Goal: Task Accomplishment & Management: Use online tool/utility

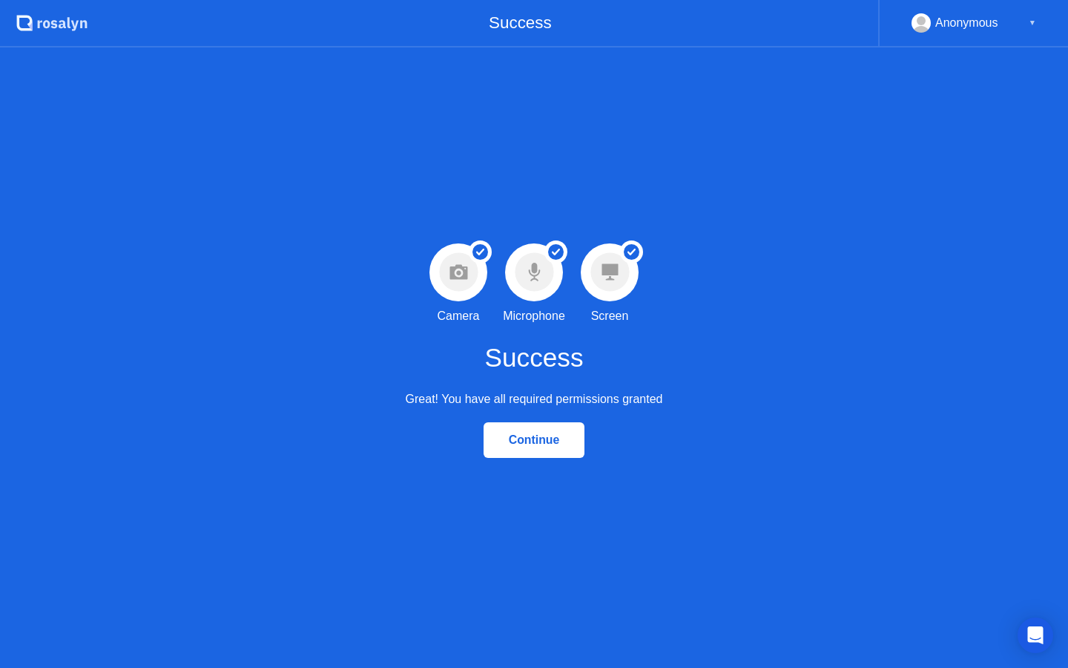
click at [520, 441] on div "Continue" at bounding box center [534, 439] width 93 height 13
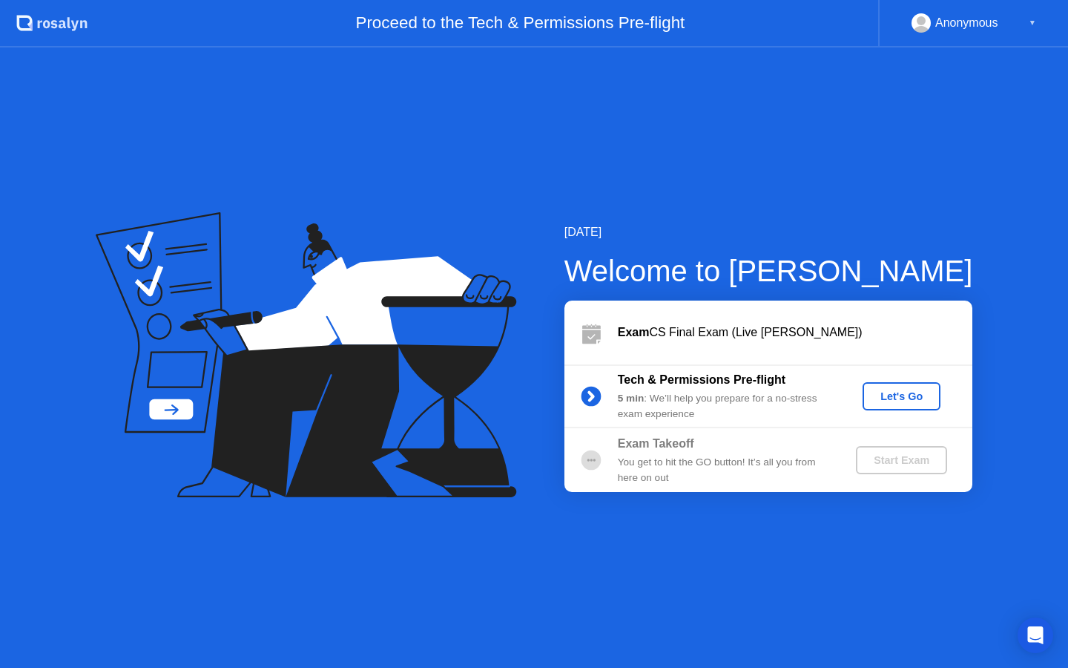
click at [895, 395] on div "Let's Go" at bounding box center [902, 396] width 66 height 12
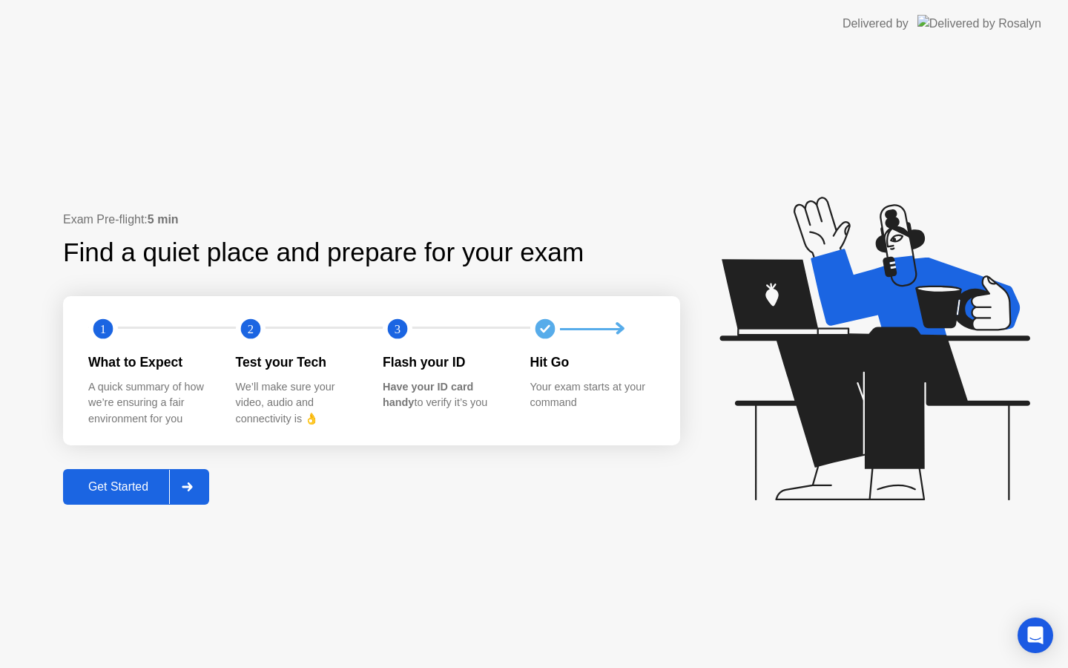
click at [192, 484] on icon at bounding box center [187, 486] width 10 height 9
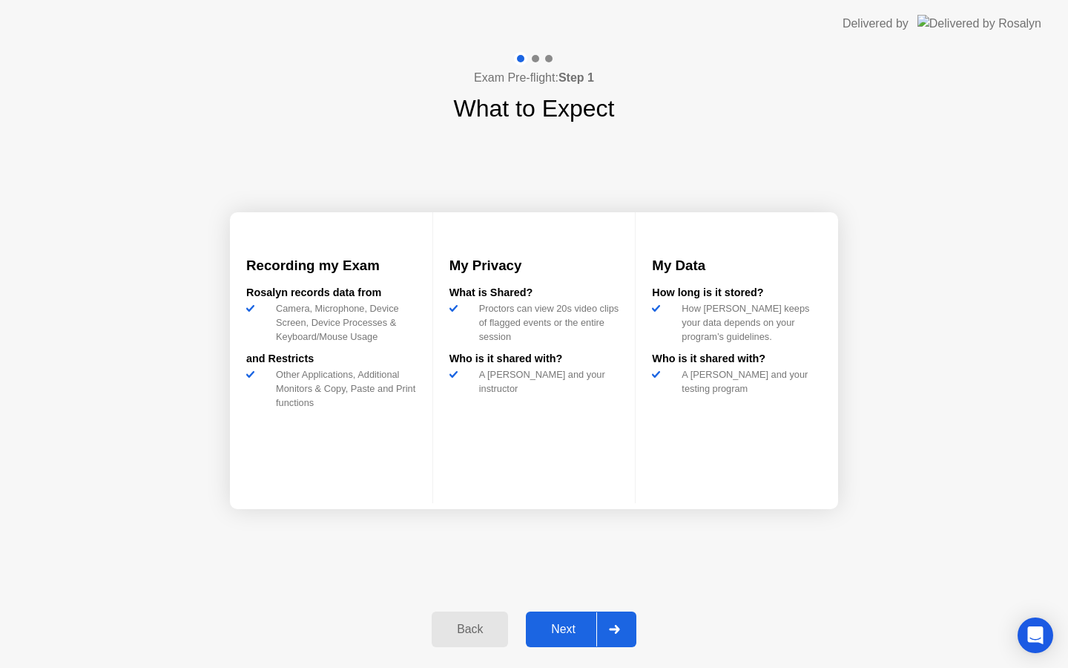
click at [571, 636] on div "Next" at bounding box center [563, 628] width 66 height 13
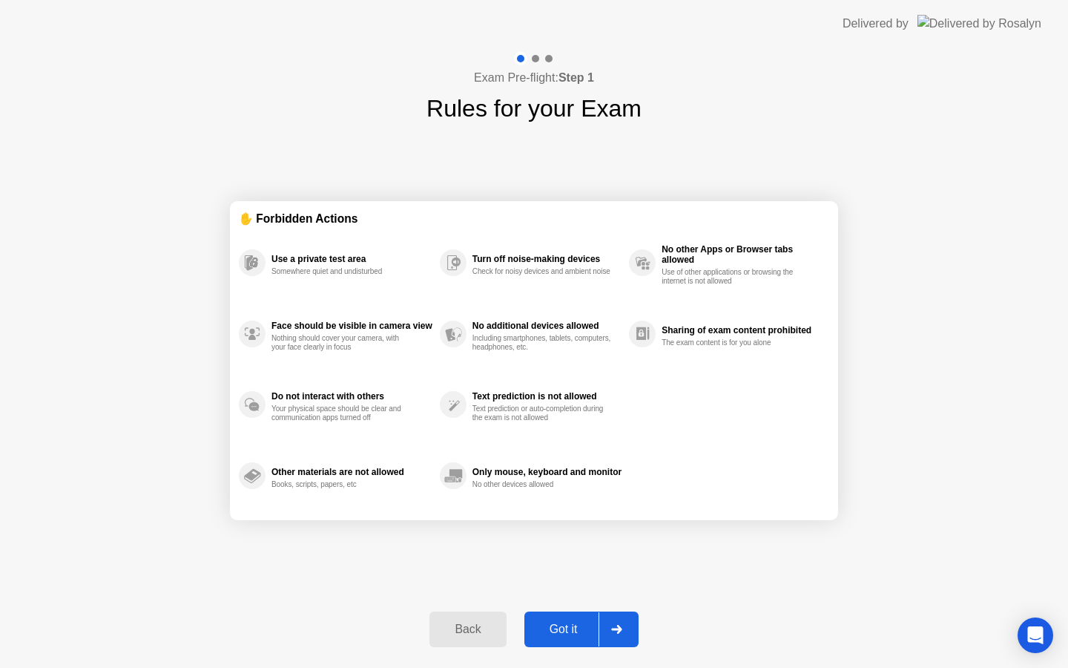
click at [571, 636] on div "Got it" at bounding box center [564, 628] width 70 height 13
select select "**********"
select select "*******"
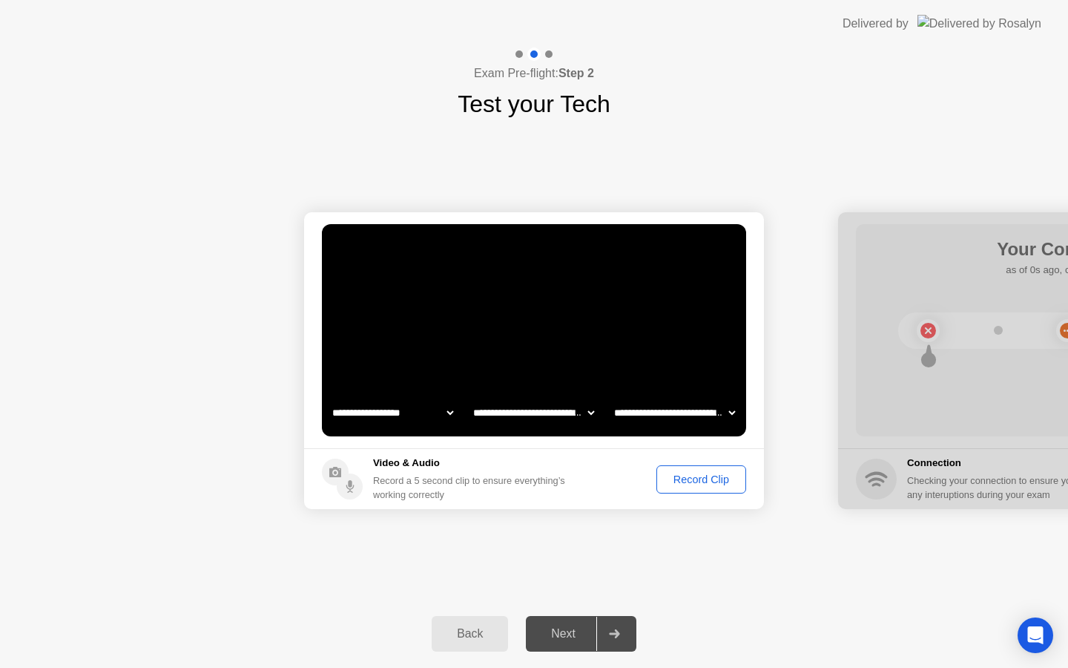
click at [665, 481] on div "Record Clip" at bounding box center [701, 479] width 79 height 12
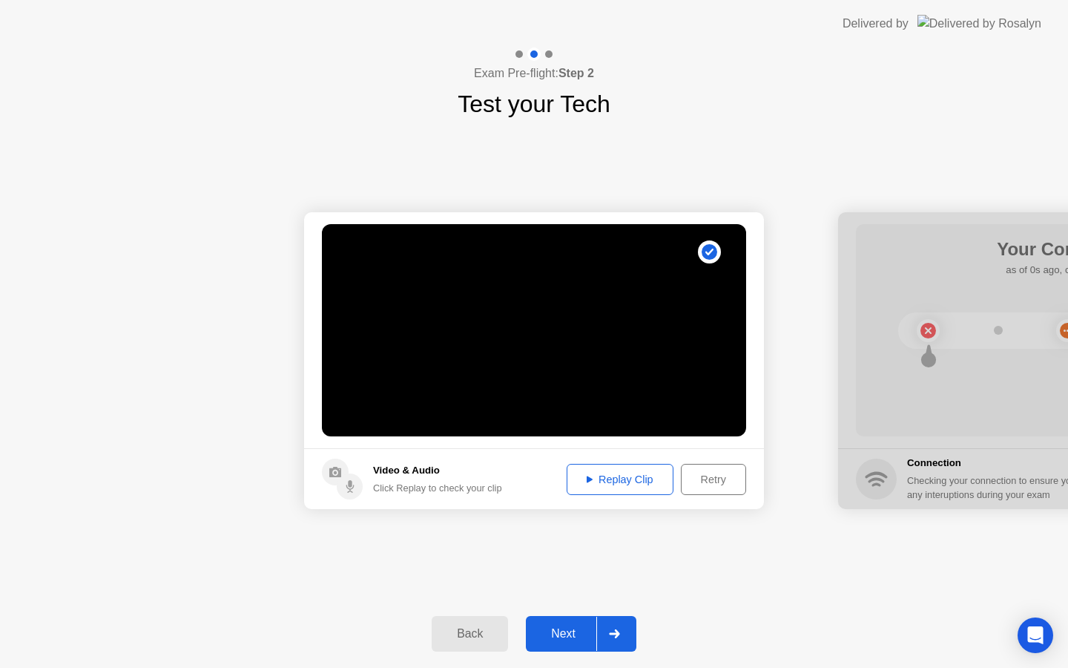
click at [605, 483] on div "Replay Clip" at bounding box center [620, 479] width 96 height 12
click at [577, 637] on div "Next" at bounding box center [563, 633] width 66 height 13
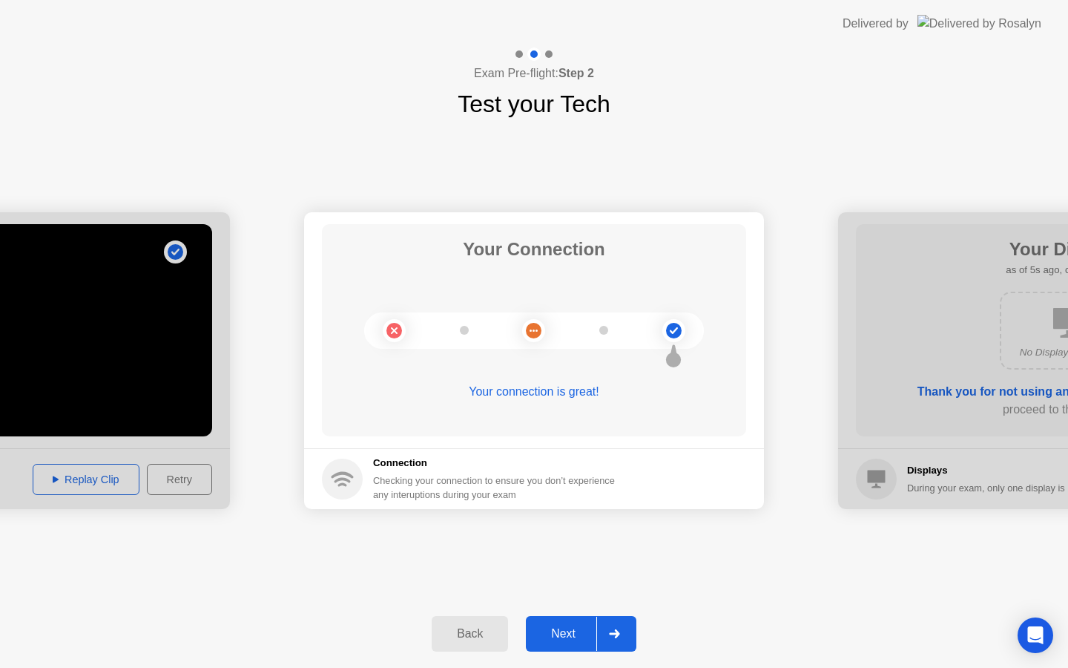
click at [577, 637] on div "Next" at bounding box center [563, 633] width 66 height 13
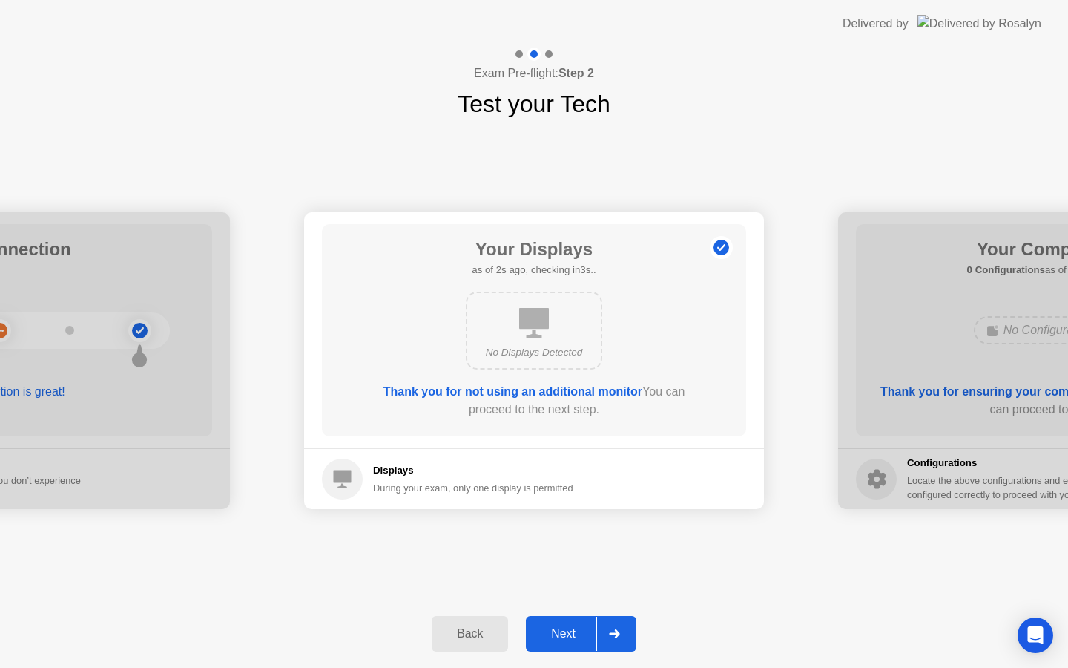
click at [577, 637] on div "Next" at bounding box center [563, 633] width 66 height 13
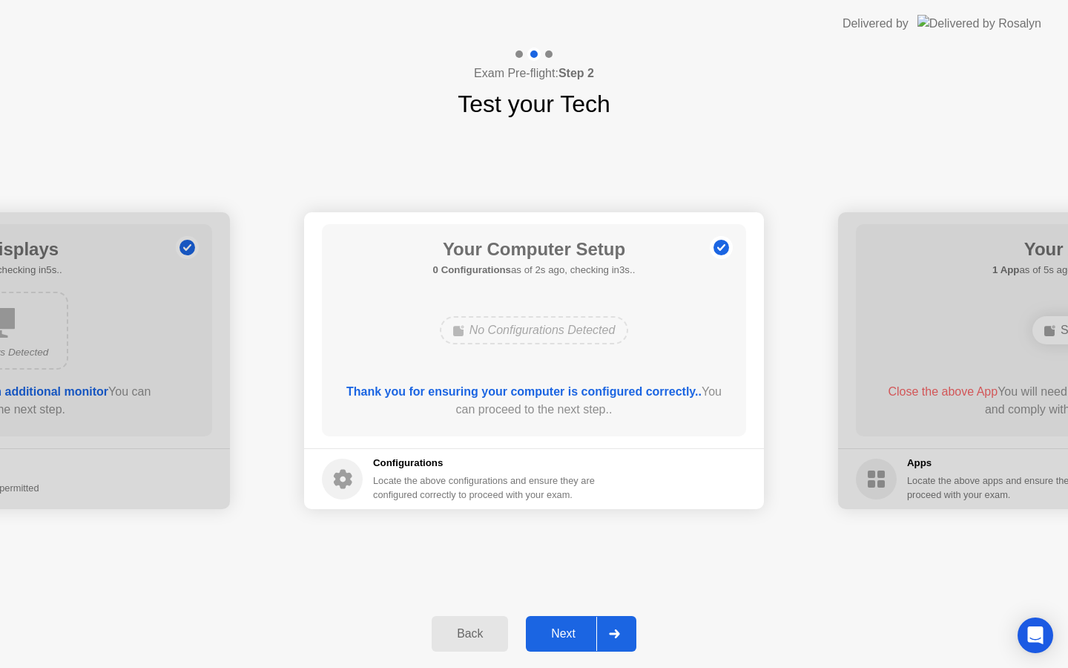
click at [577, 637] on div "Next" at bounding box center [563, 633] width 66 height 13
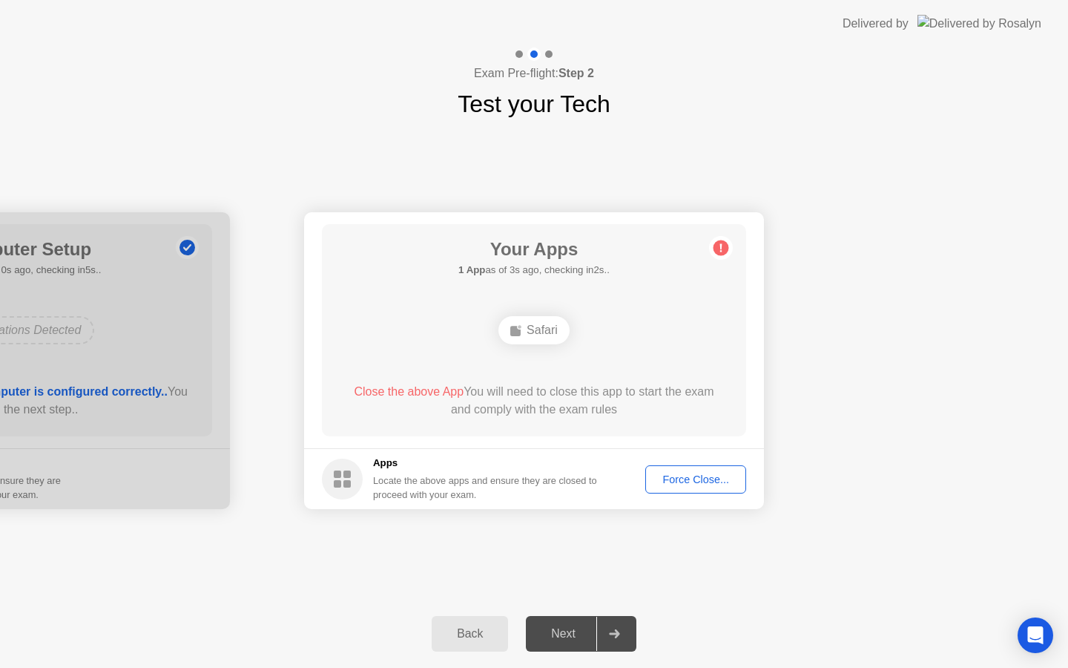
click at [693, 488] on button "Force Close..." at bounding box center [695, 479] width 101 height 28
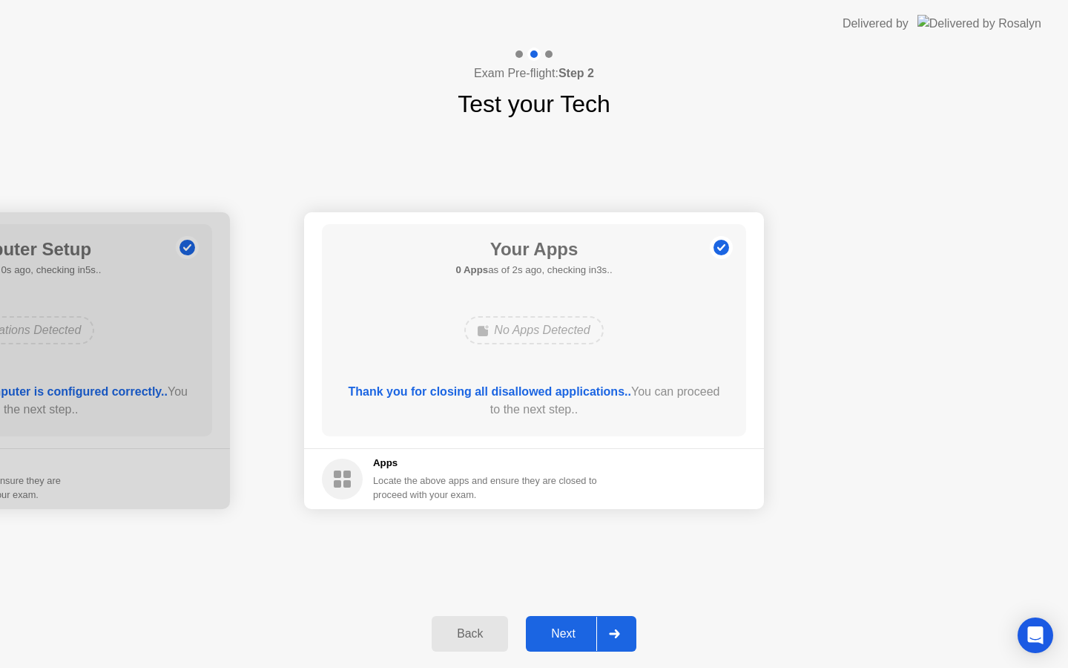
click at [566, 628] on div "Next" at bounding box center [563, 633] width 66 height 13
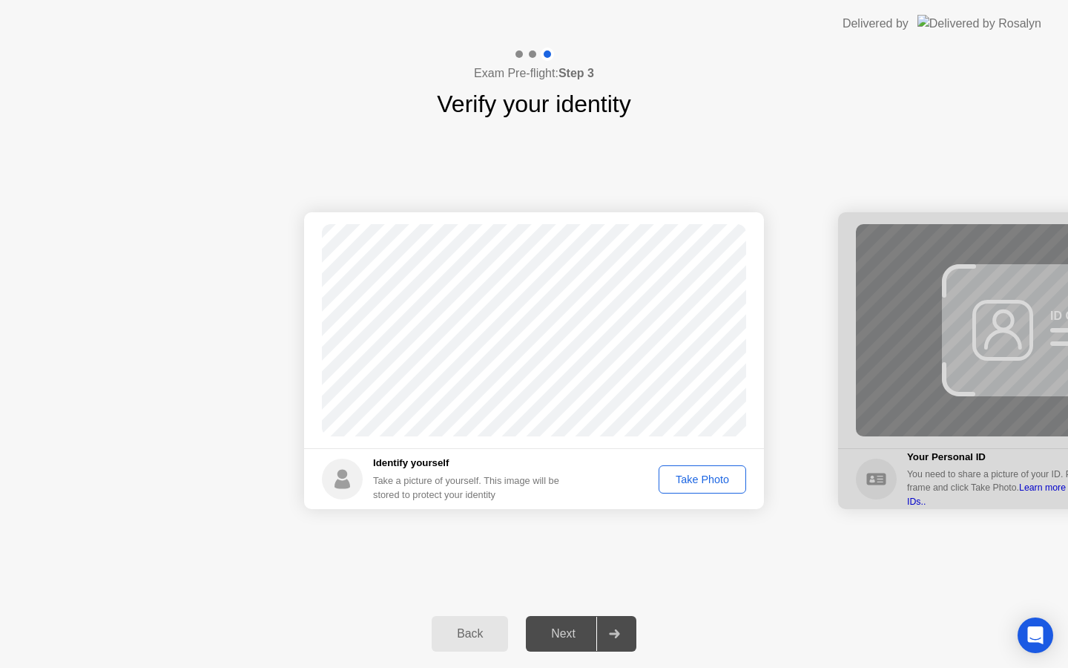
click at [706, 485] on div "Take Photo" at bounding box center [702, 479] width 77 height 12
click at [568, 629] on div "Next" at bounding box center [563, 633] width 66 height 13
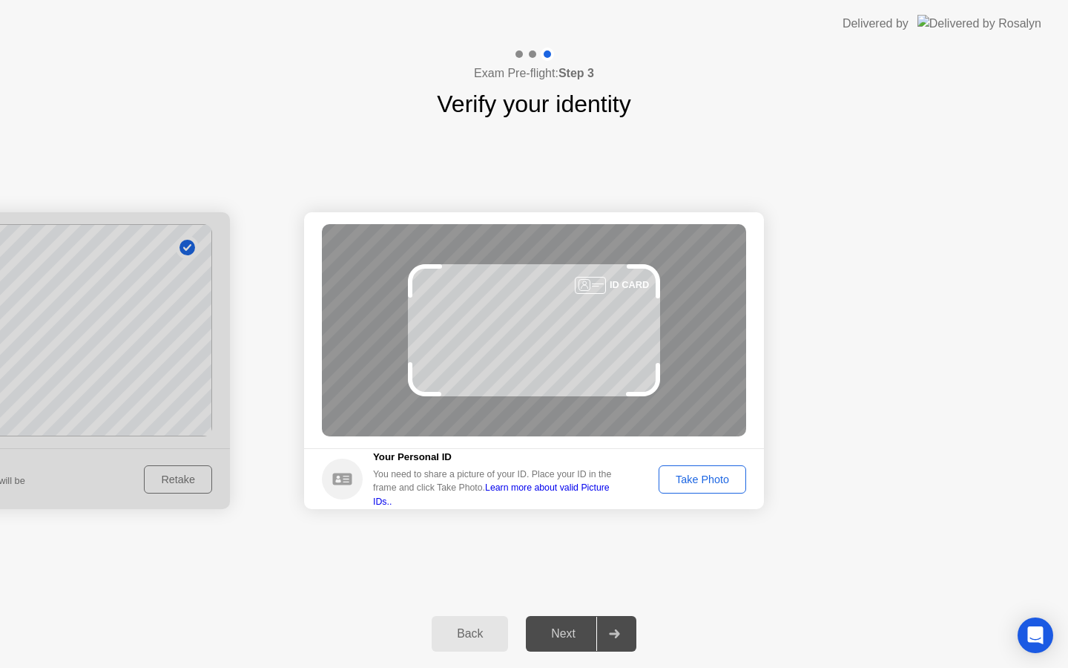
click at [702, 479] on div "Take Photo" at bounding box center [702, 479] width 77 height 12
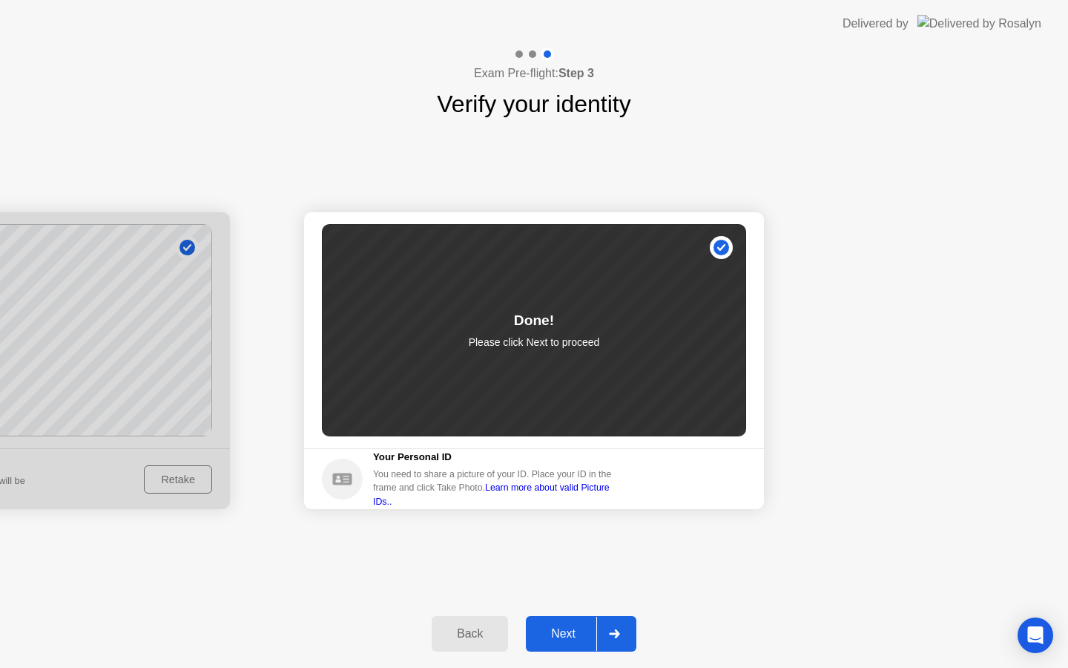
click at [578, 637] on div "Next" at bounding box center [563, 633] width 66 height 13
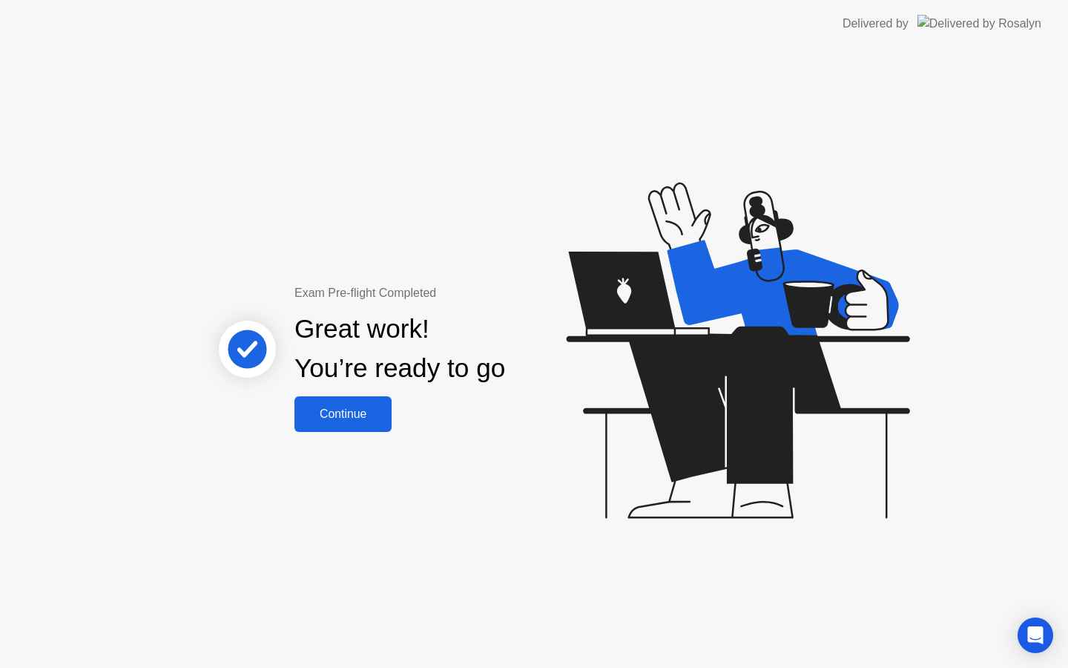
click at [361, 407] on div "Continue" at bounding box center [343, 413] width 88 height 13
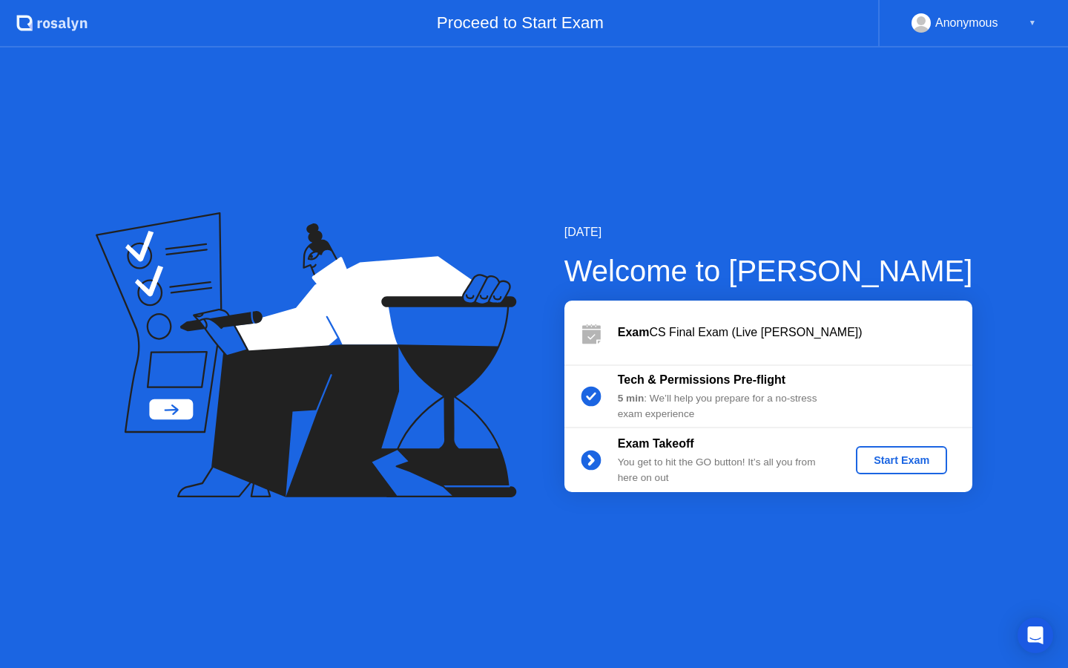
click at [879, 464] on div "Start Exam" at bounding box center [901, 460] width 79 height 12
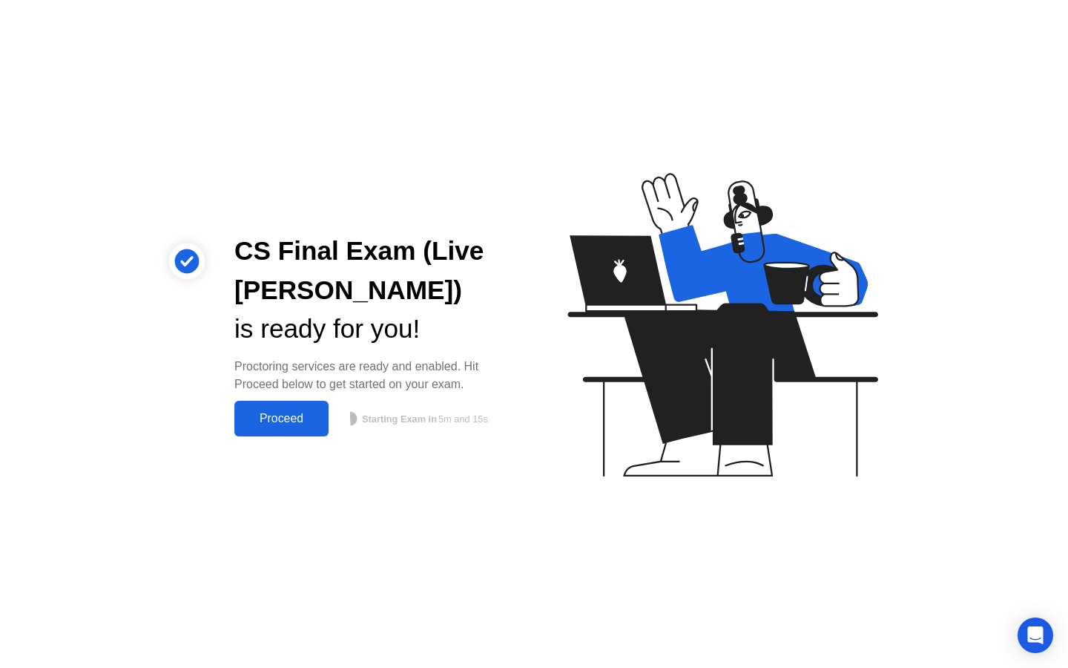
click at [291, 424] on div "Proceed" at bounding box center [281, 418] width 85 height 13
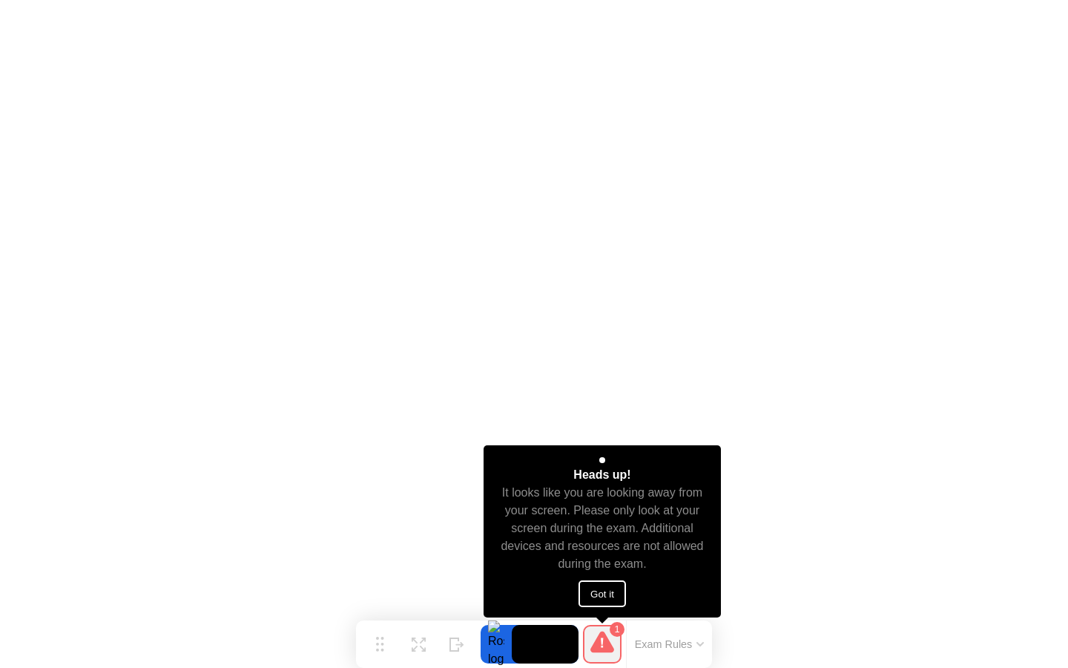
click at [617, 584] on button "Got it" at bounding box center [602, 593] width 47 height 27
click at [614, 598] on button "Got it" at bounding box center [602, 593] width 47 height 27
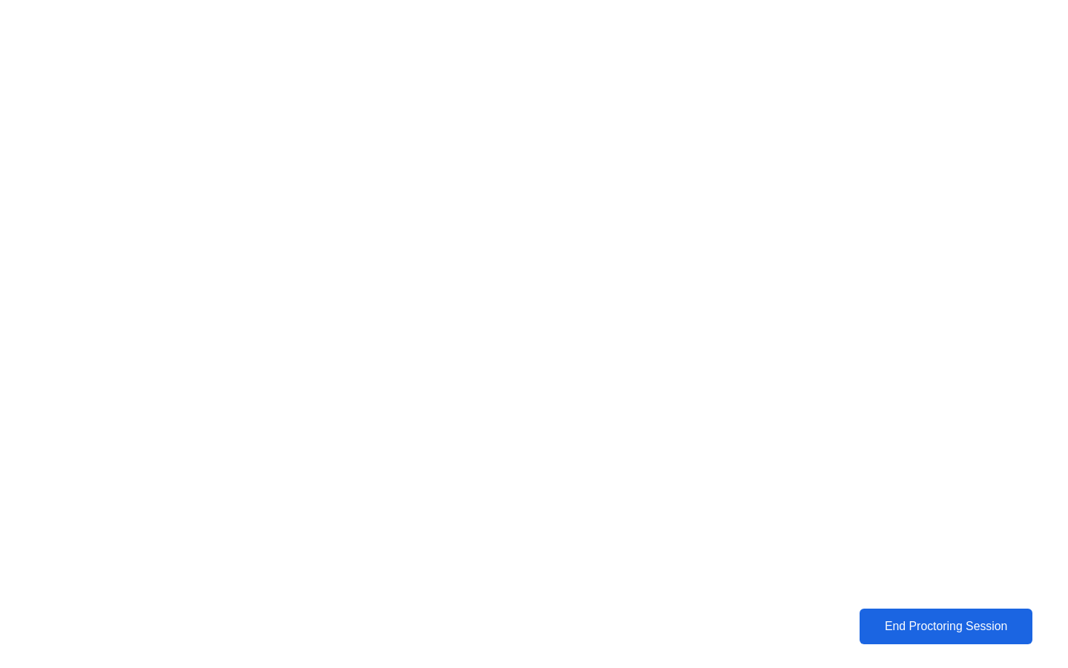
click at [956, 640] on button "End Proctoring Session" at bounding box center [946, 626] width 173 height 36
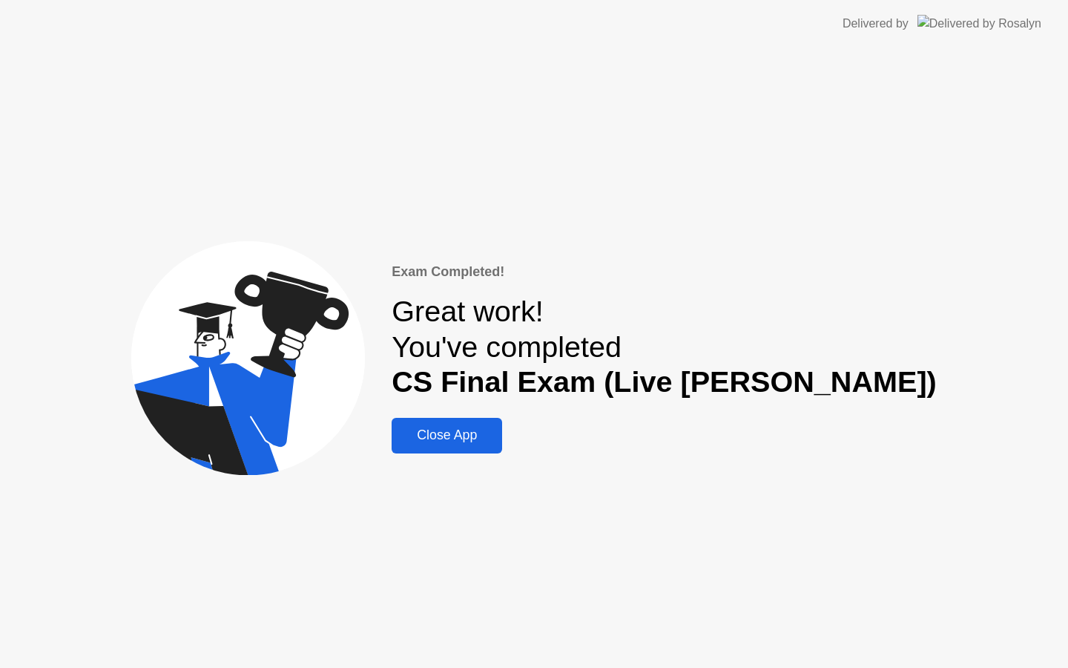
click at [498, 442] on div "Close App" at bounding box center [447, 435] width 102 height 16
